Goal: Obtain resource: Download file/media

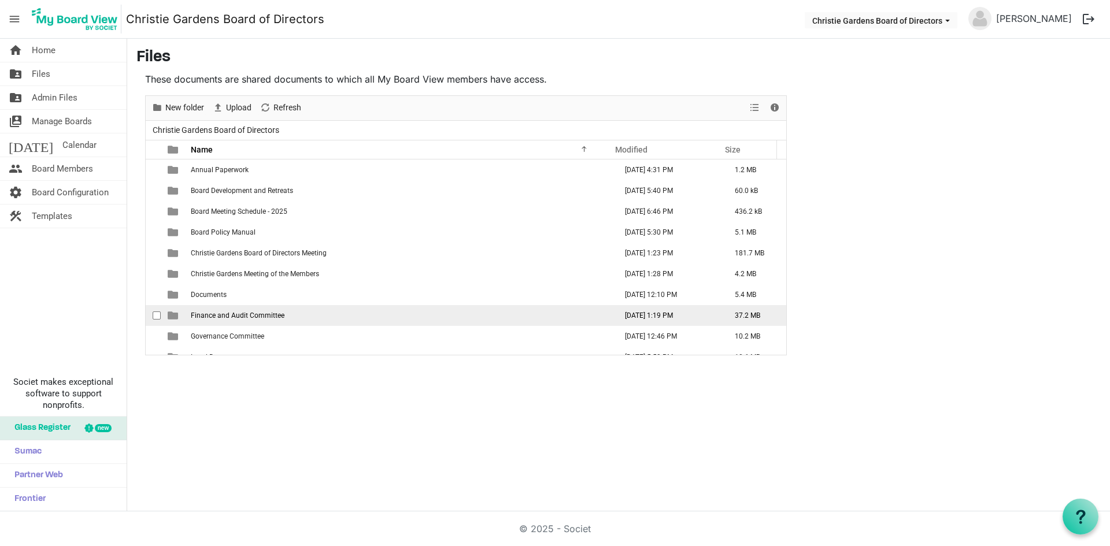
scroll to position [54, 0]
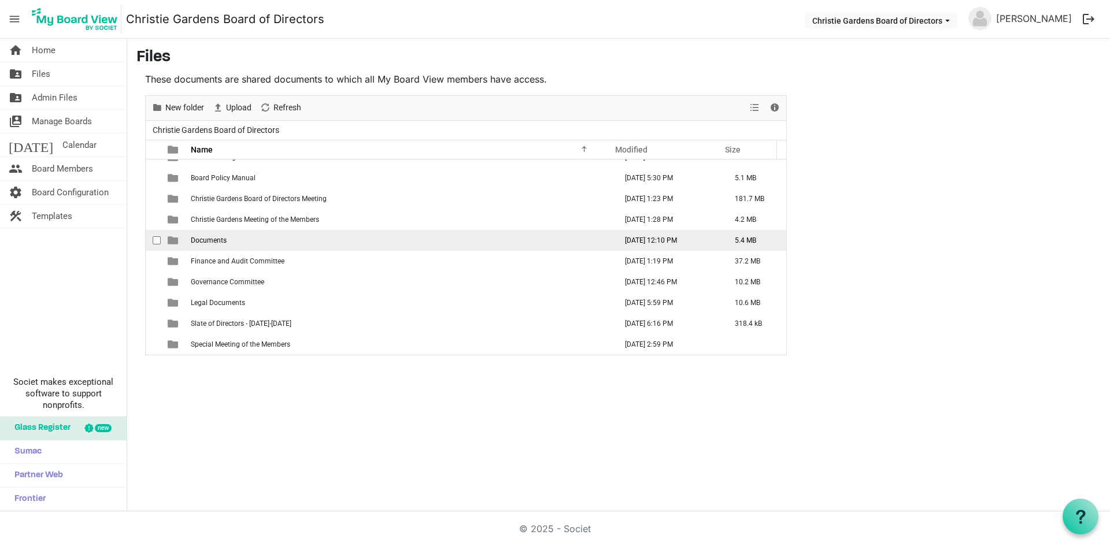
click at [242, 244] on td "Documents" at bounding box center [399, 240] width 425 height 21
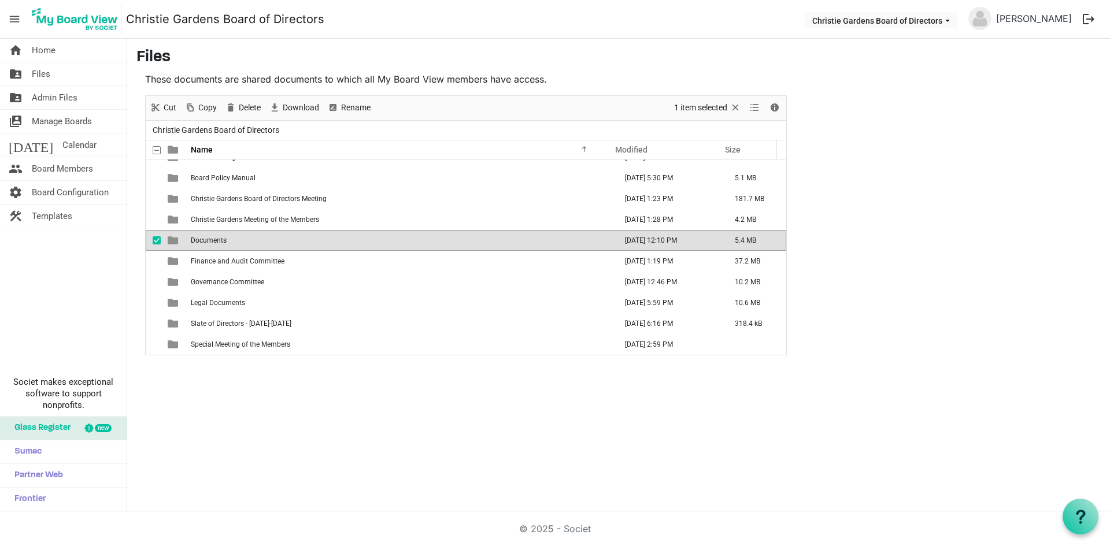
click at [242, 244] on td "Documents" at bounding box center [399, 240] width 425 height 21
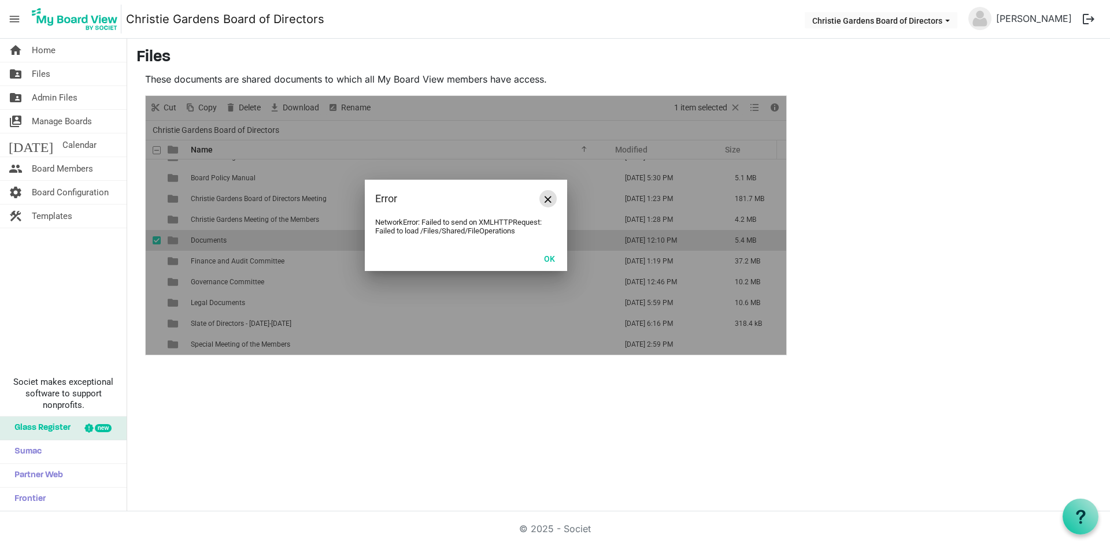
click at [550, 202] on span "Close" at bounding box center [548, 199] width 7 height 7
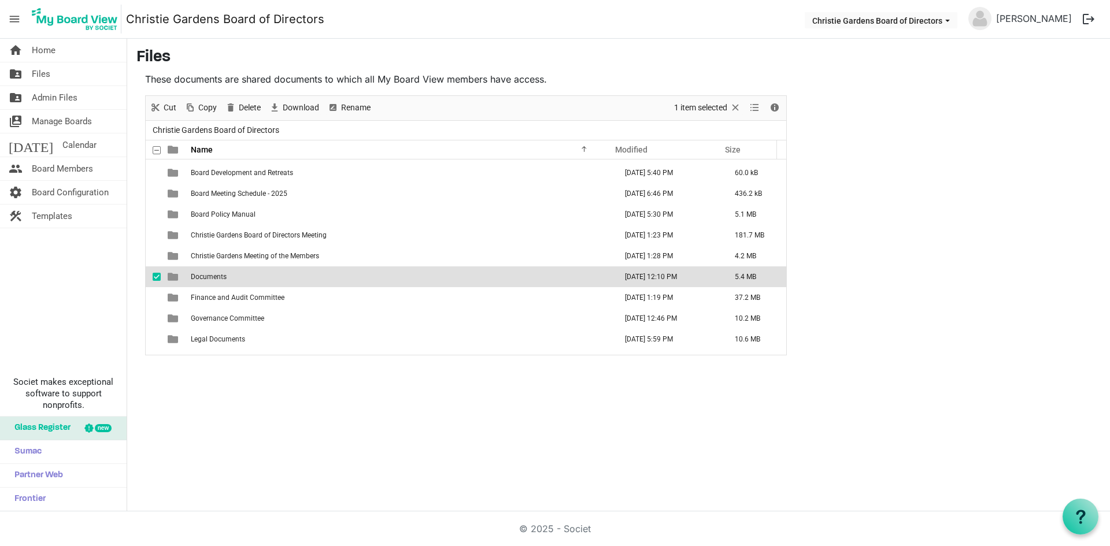
scroll to position [0, 0]
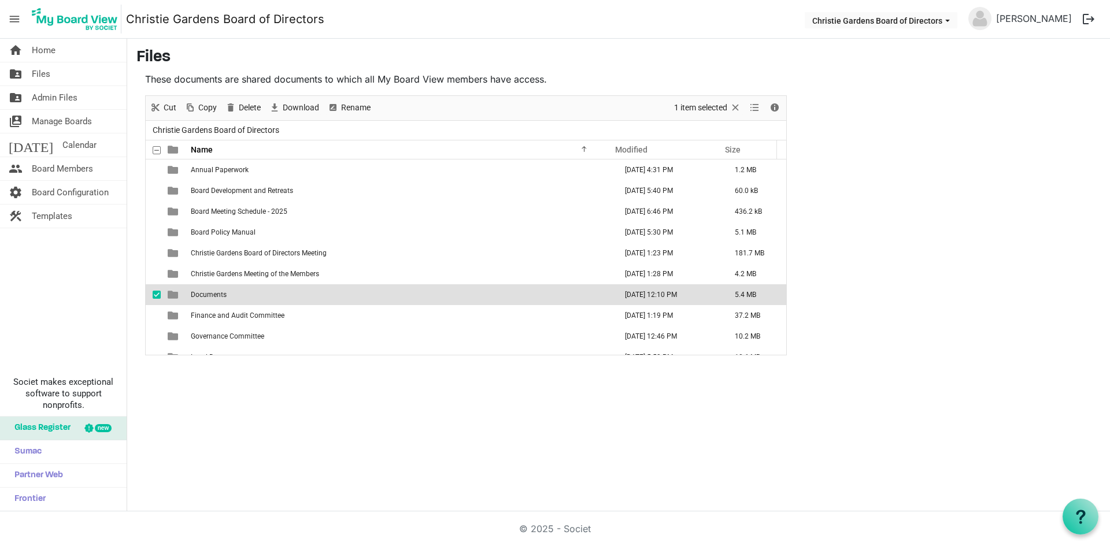
click at [194, 294] on span "Documents" at bounding box center [209, 295] width 36 height 8
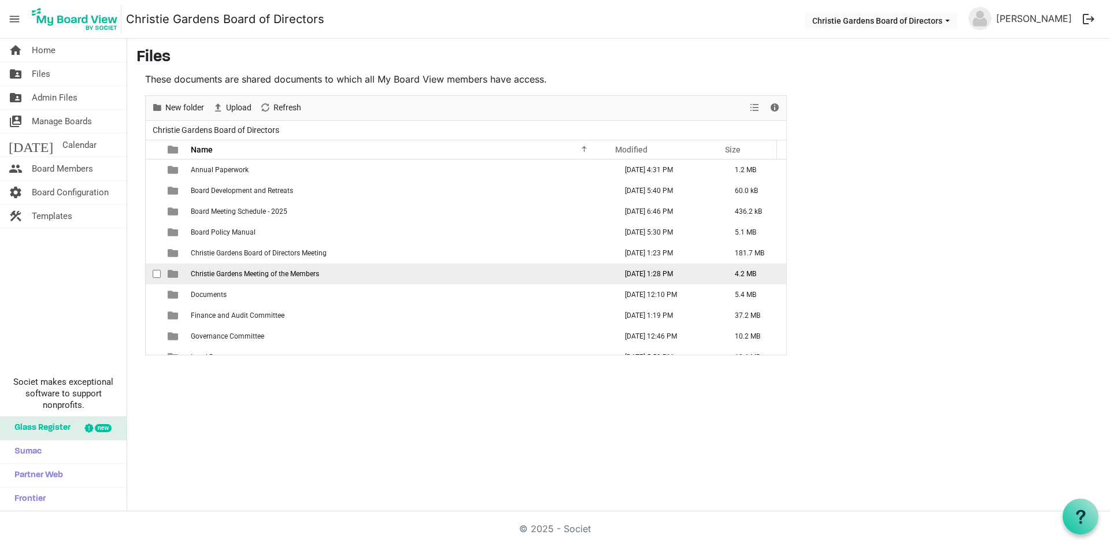
click at [205, 273] on span "Christie Gardens Meeting of the Members" at bounding box center [255, 274] width 128 height 8
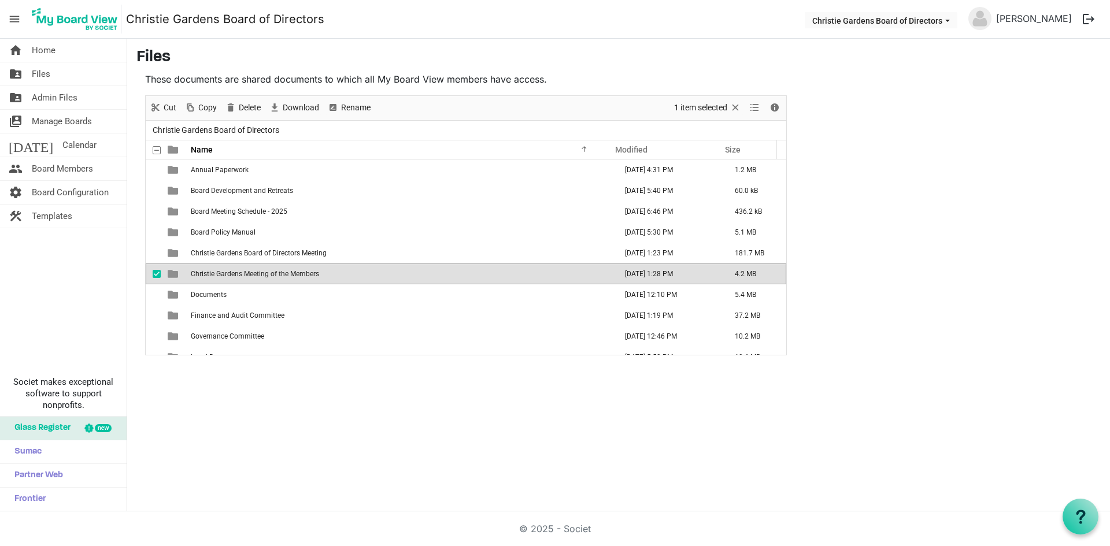
click at [205, 273] on span "Christie Gardens Meeting of the Members" at bounding box center [255, 274] width 128 height 8
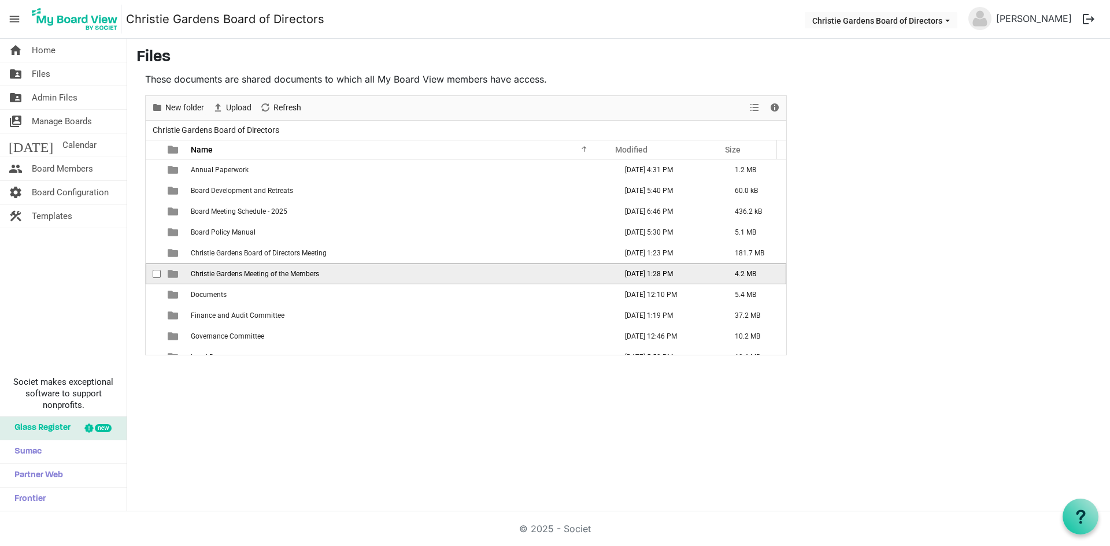
click at [205, 273] on span "Christie Gardens Meeting of the Members" at bounding box center [255, 274] width 128 height 8
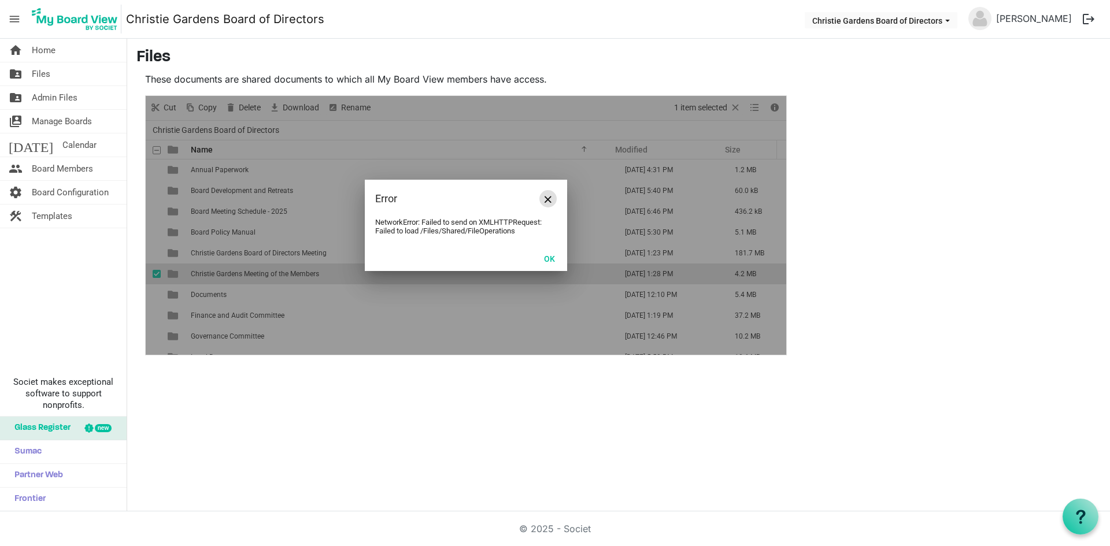
click at [548, 199] on span "Close" at bounding box center [548, 199] width 7 height 7
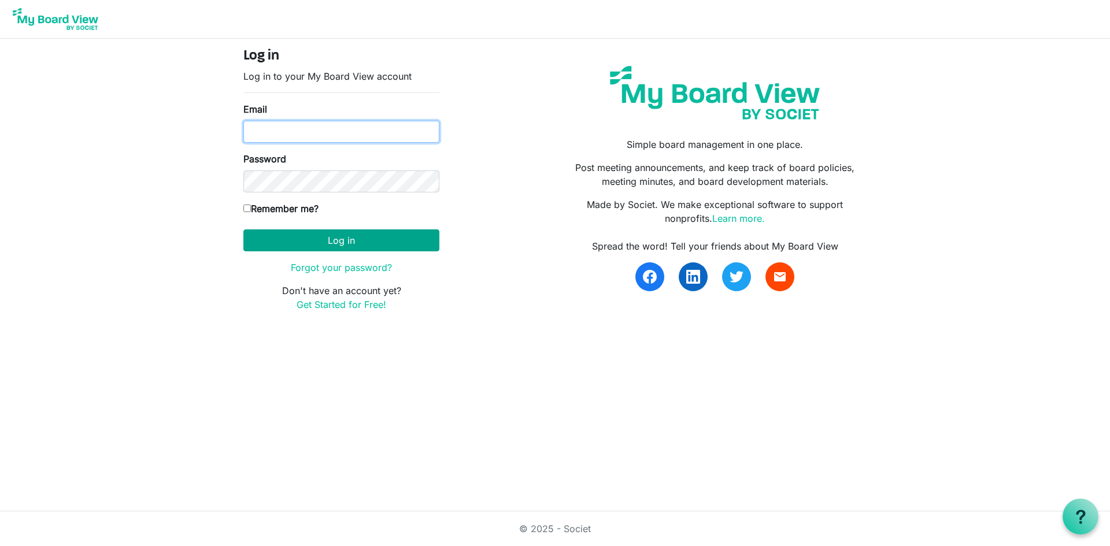
type input "[PERSON_NAME][EMAIL_ADDRESS][PERSON_NAME][DOMAIN_NAME]"
click at [316, 245] on button "Log in" at bounding box center [341, 241] width 196 height 22
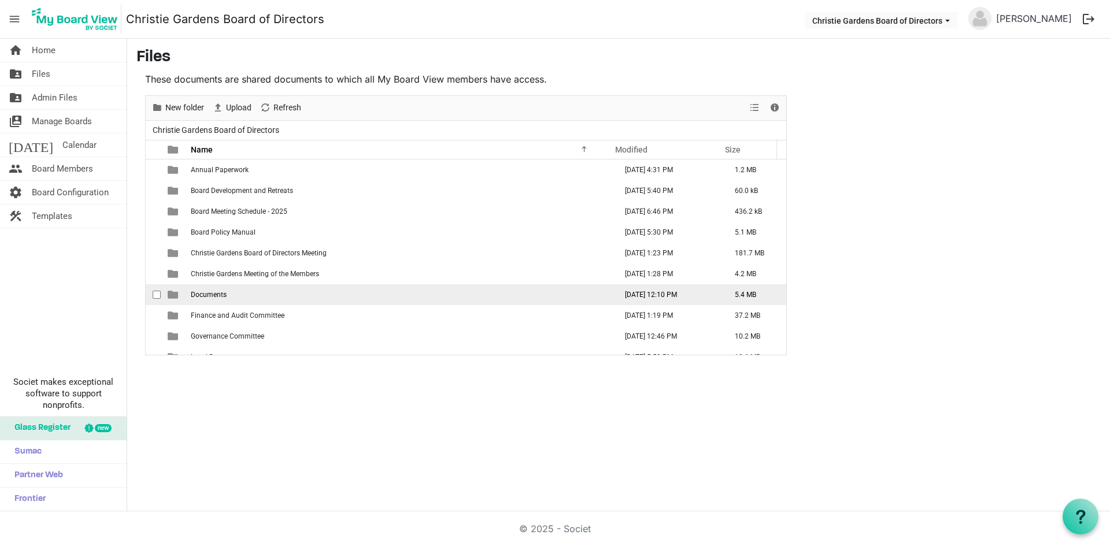
click at [221, 300] on td "Documents" at bounding box center [399, 294] width 425 height 21
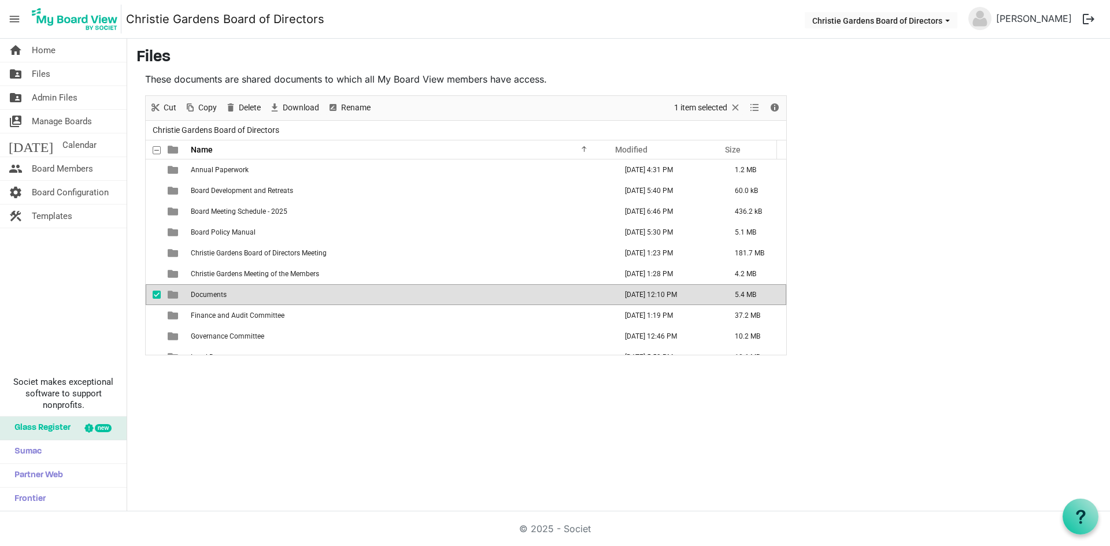
click at [221, 300] on td "Documents" at bounding box center [399, 294] width 425 height 21
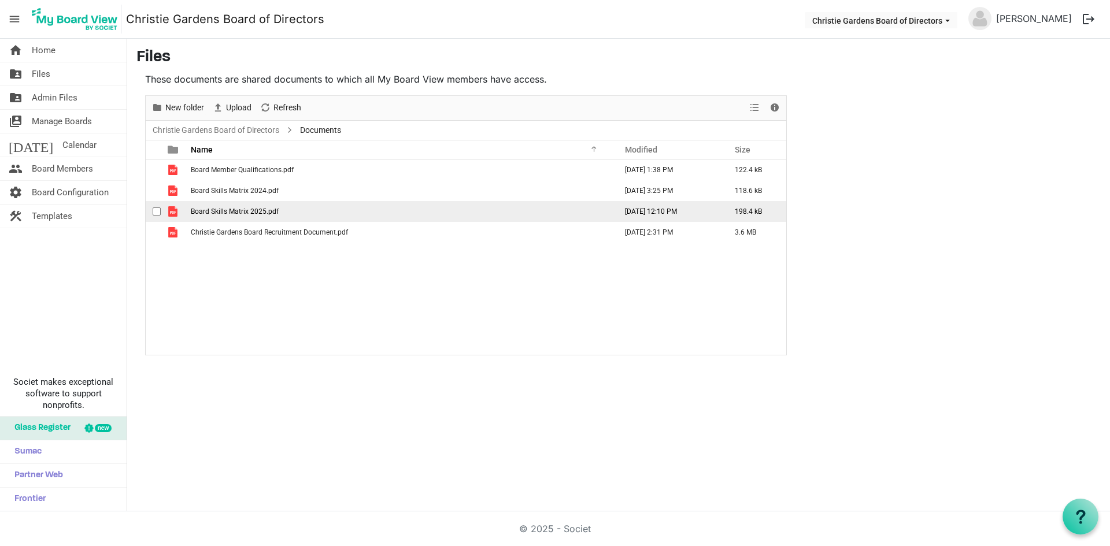
click at [228, 210] on span "Board Skills Matrix 2025.pdf" at bounding box center [235, 212] width 88 height 8
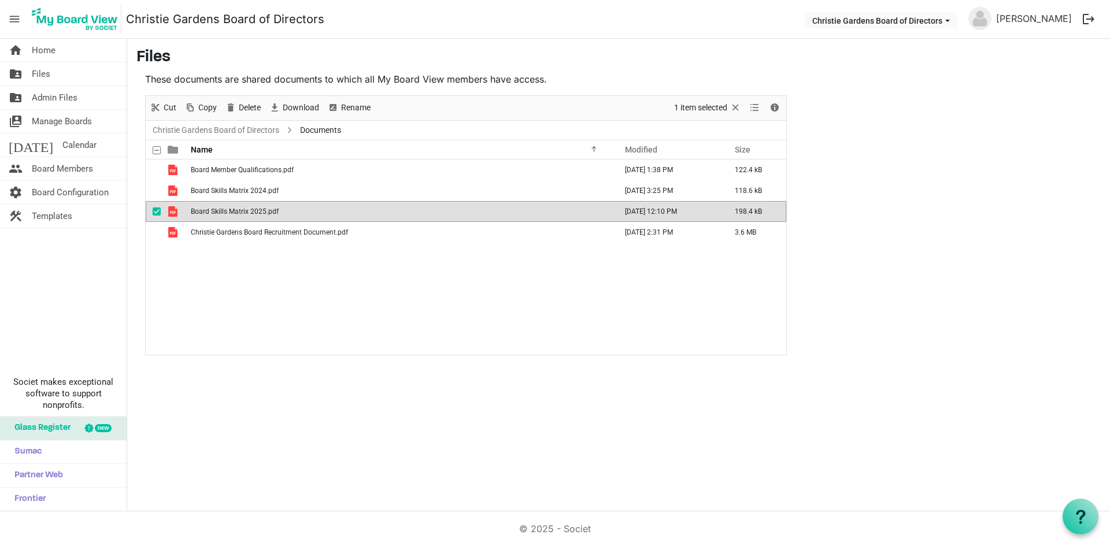
click at [228, 210] on span "Board Skills Matrix 2025.pdf" at bounding box center [235, 212] width 88 height 8
click at [217, 256] on div "Board Member Qualifications.pdf [DATE] 1:38 PM 122.4 kB Board Skills Matrix 202…" at bounding box center [466, 257] width 641 height 195
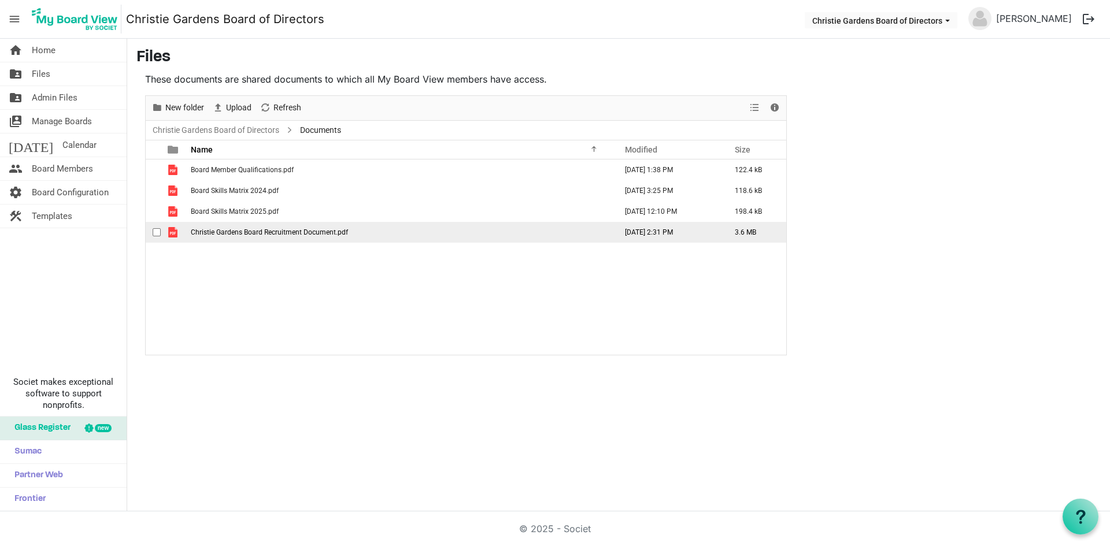
click at [273, 234] on span "Christie Gardens Board Recruitment Document.pdf" at bounding box center [269, 232] width 157 height 8
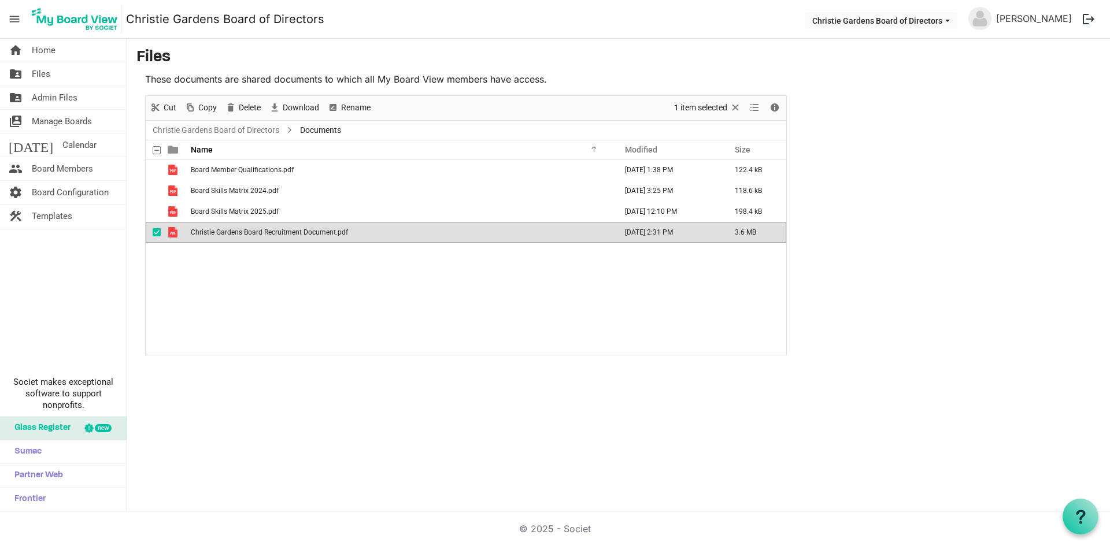
click at [273, 234] on span "Christie Gardens Board Recruitment Document.pdf" at bounding box center [269, 232] width 157 height 8
click at [35, 49] on span "Home" at bounding box center [44, 50] width 24 height 23
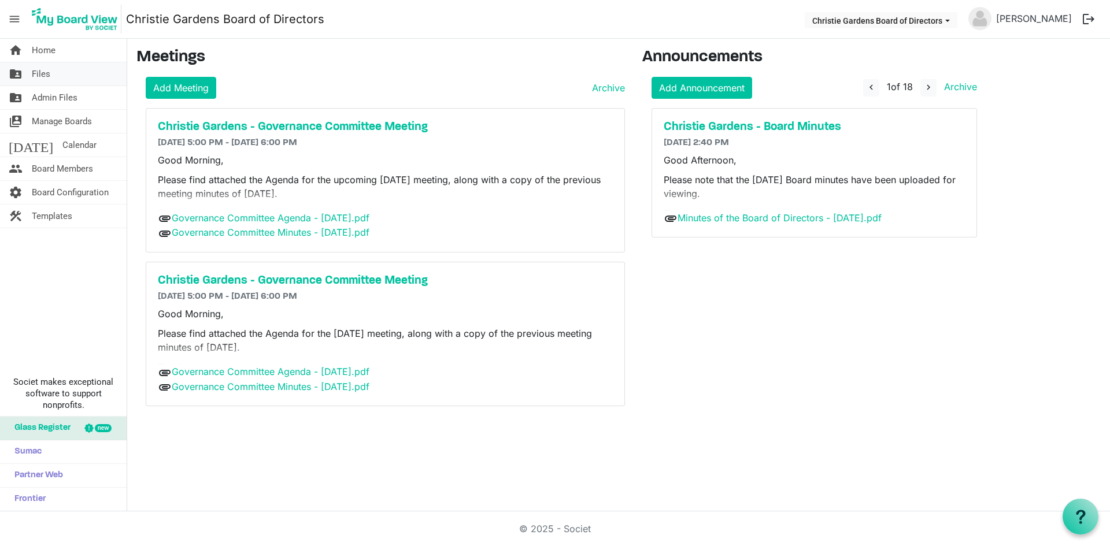
click at [46, 76] on span "Files" at bounding box center [41, 73] width 18 height 23
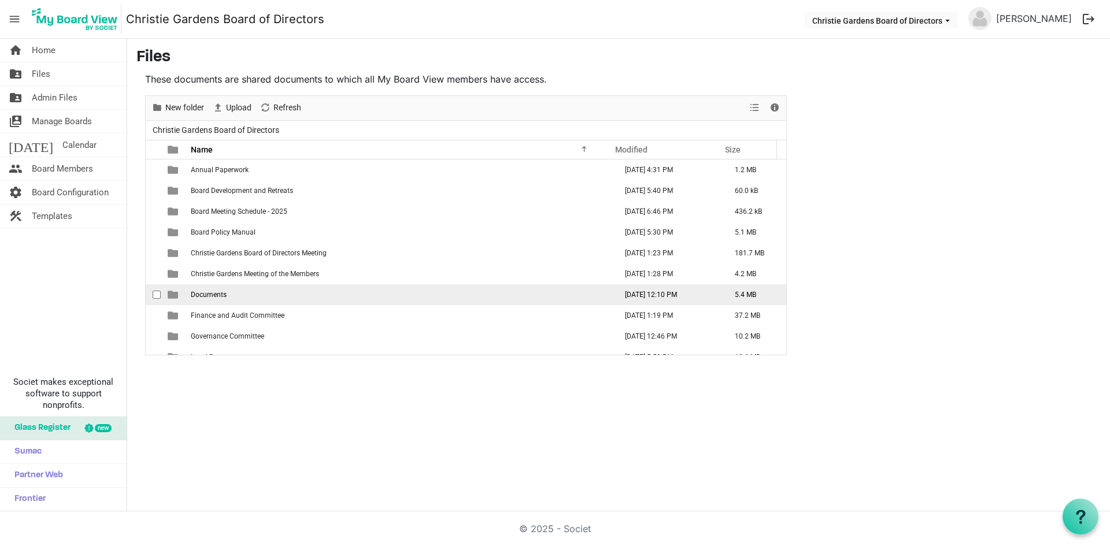
click at [216, 299] on td "Documents" at bounding box center [399, 294] width 425 height 21
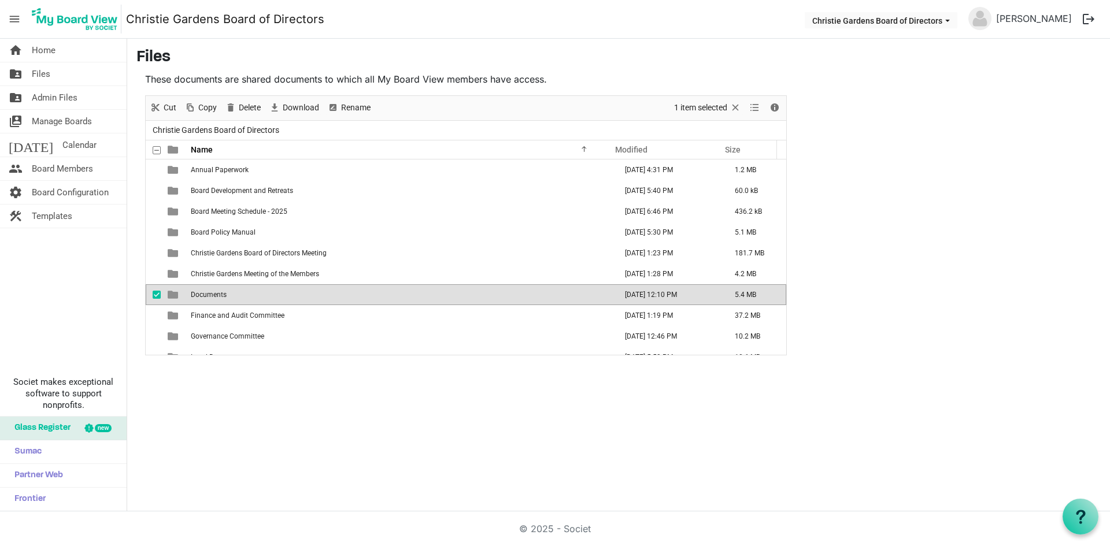
click at [216, 299] on td "Documents" at bounding box center [399, 294] width 425 height 21
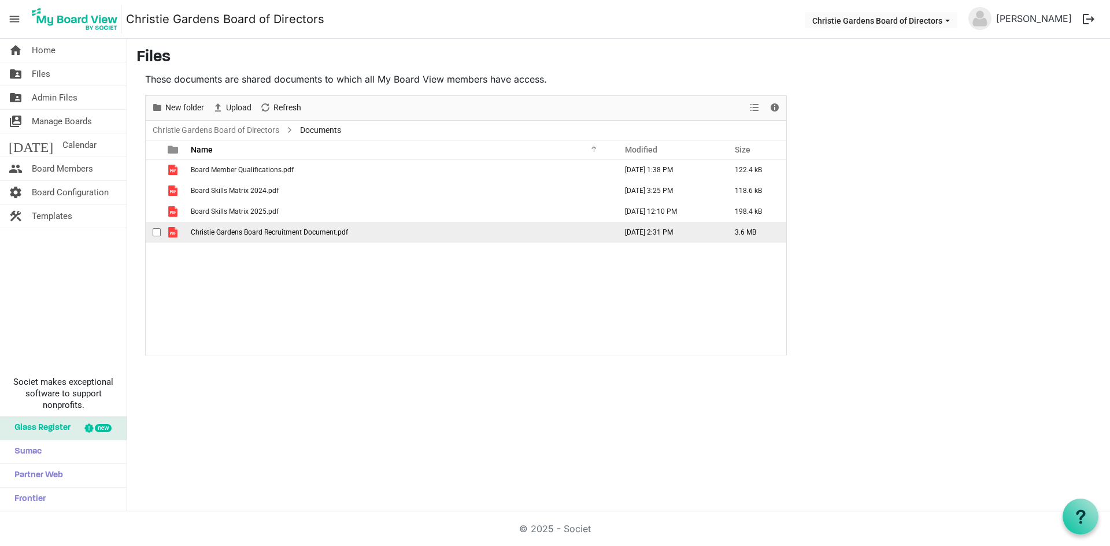
click at [273, 232] on span "Christie Gardens Board Recruitment Document.pdf" at bounding box center [269, 232] width 157 height 8
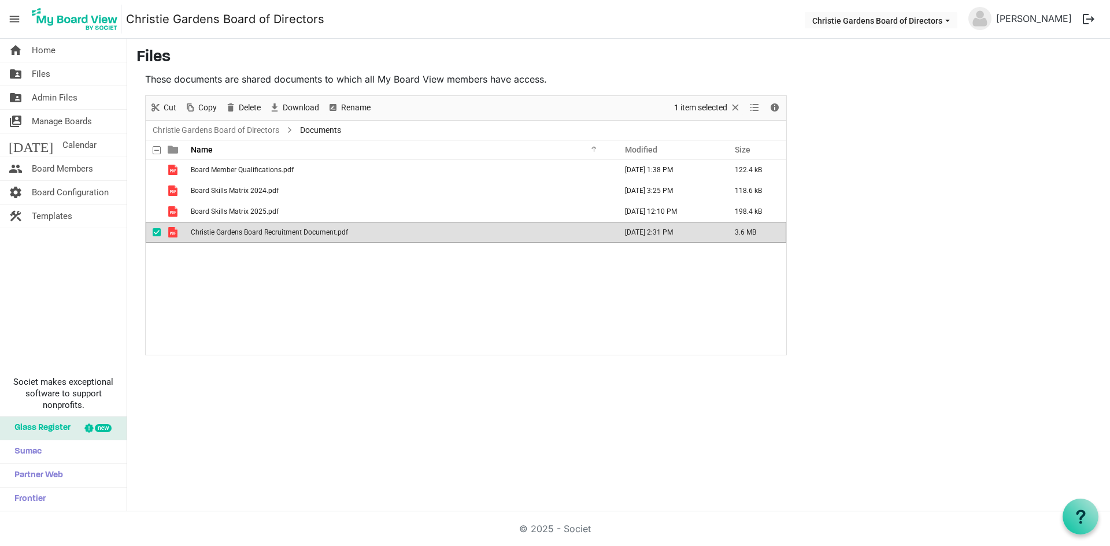
click at [273, 232] on span "Christie Gardens Board Recruitment Document.pdf" at bounding box center [269, 232] width 157 height 8
click at [238, 174] on td "Board Member Qualifications.pdf" at bounding box center [399, 170] width 425 height 21
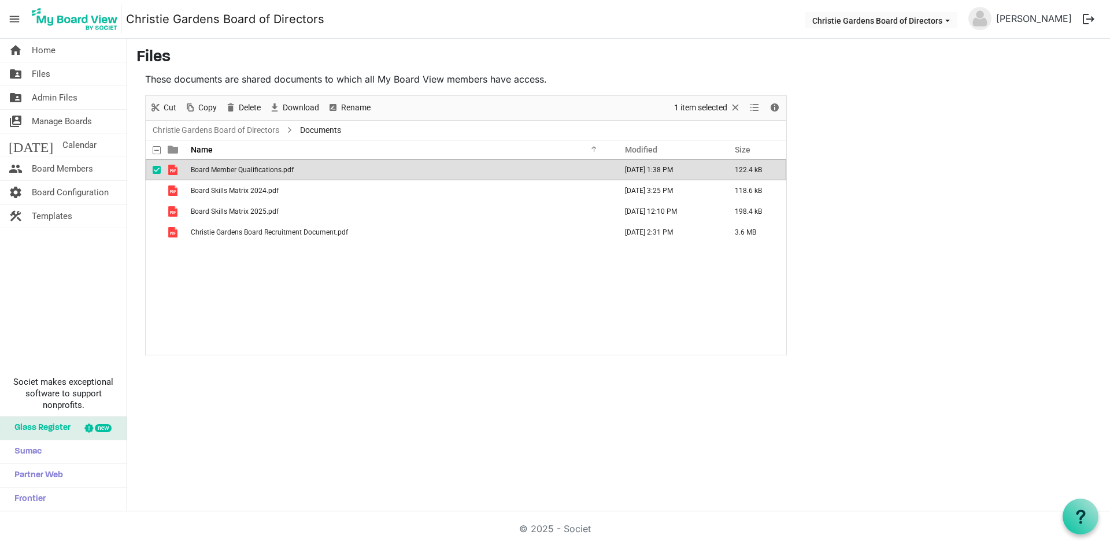
click at [238, 174] on td "Board Member Qualifications.pdf" at bounding box center [399, 170] width 425 height 21
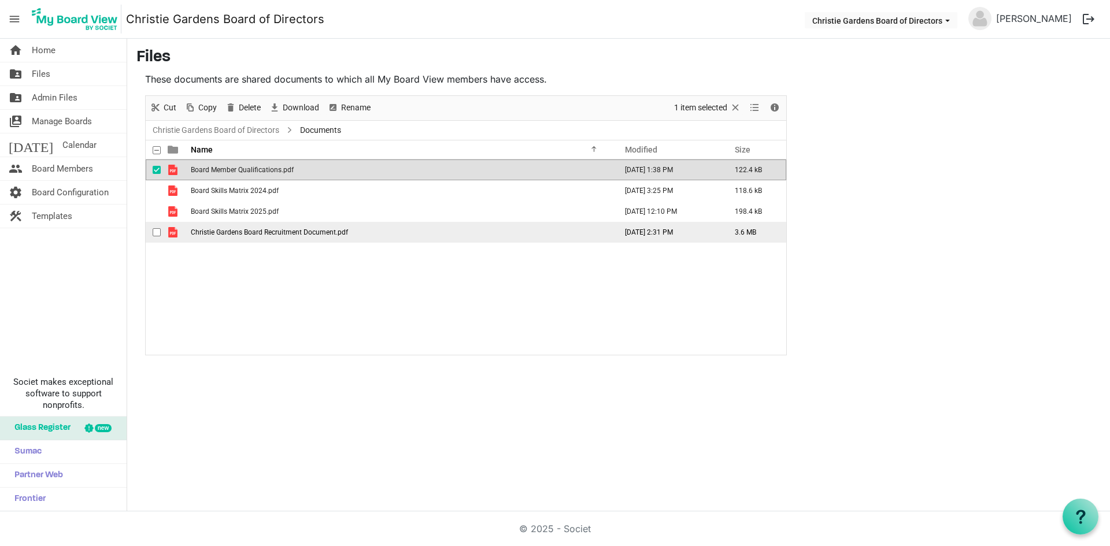
click at [384, 236] on td "Christie Gardens Board Recruitment Document.pdf" at bounding box center [399, 232] width 425 height 21
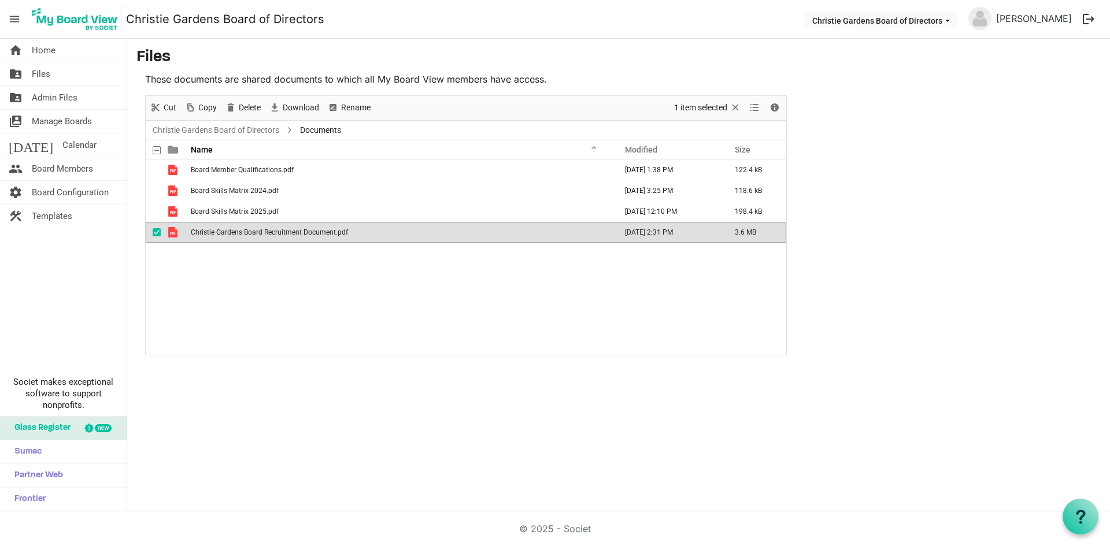
click at [384, 236] on td "Christie Gardens Board Recruitment Document.pdf" at bounding box center [399, 232] width 425 height 21
click at [187, 327] on div "Board Member Qualifications.pdf October 02, 2023 1:38 PM 122.4 kB Board Skills …" at bounding box center [466, 257] width 641 height 195
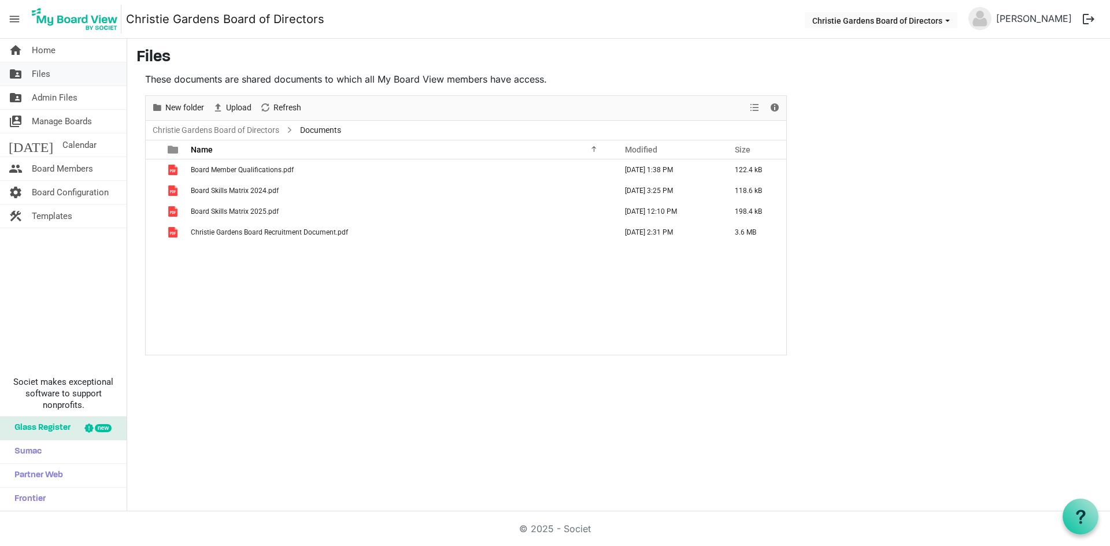
click at [49, 82] on span "Files" at bounding box center [41, 73] width 18 height 23
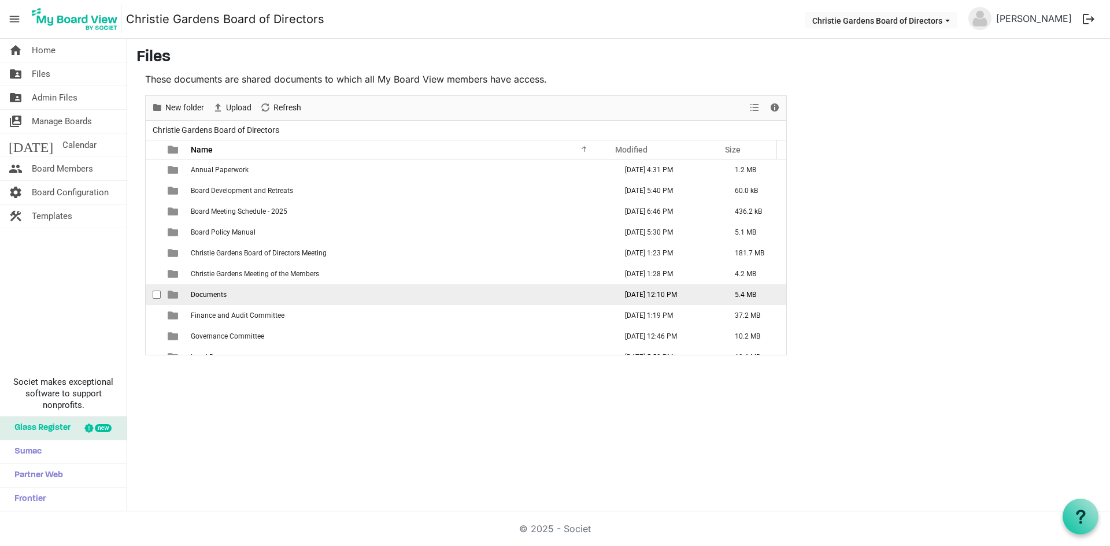
click at [225, 294] on span "Documents" at bounding box center [209, 295] width 36 height 8
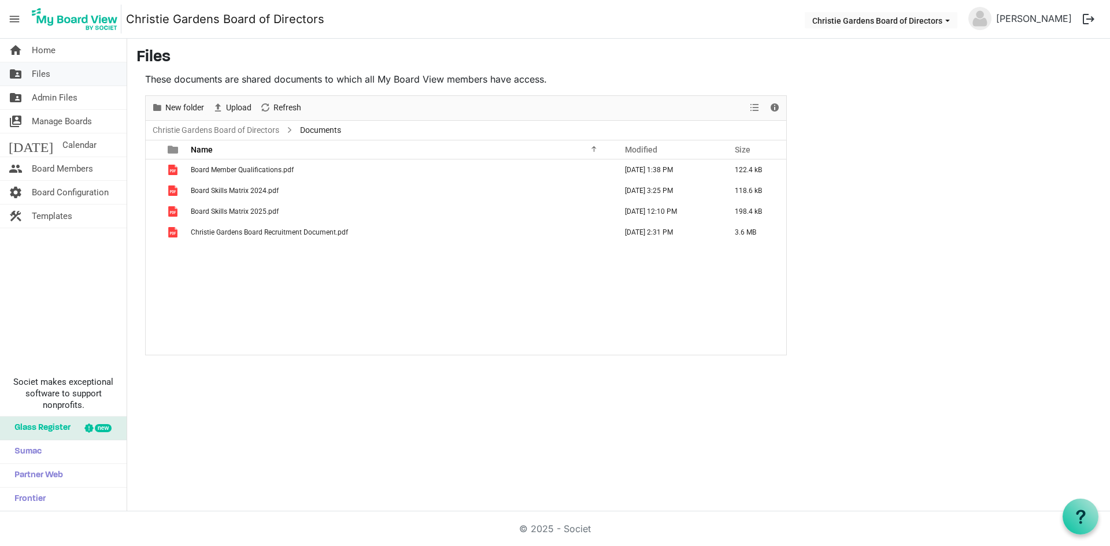
click at [61, 76] on link "folder_shared Files" at bounding box center [63, 73] width 127 height 23
click at [39, 74] on span "Files" at bounding box center [41, 73] width 18 height 23
click at [42, 52] on span "Home" at bounding box center [44, 50] width 24 height 23
